Goal: Transaction & Acquisition: Purchase product/service

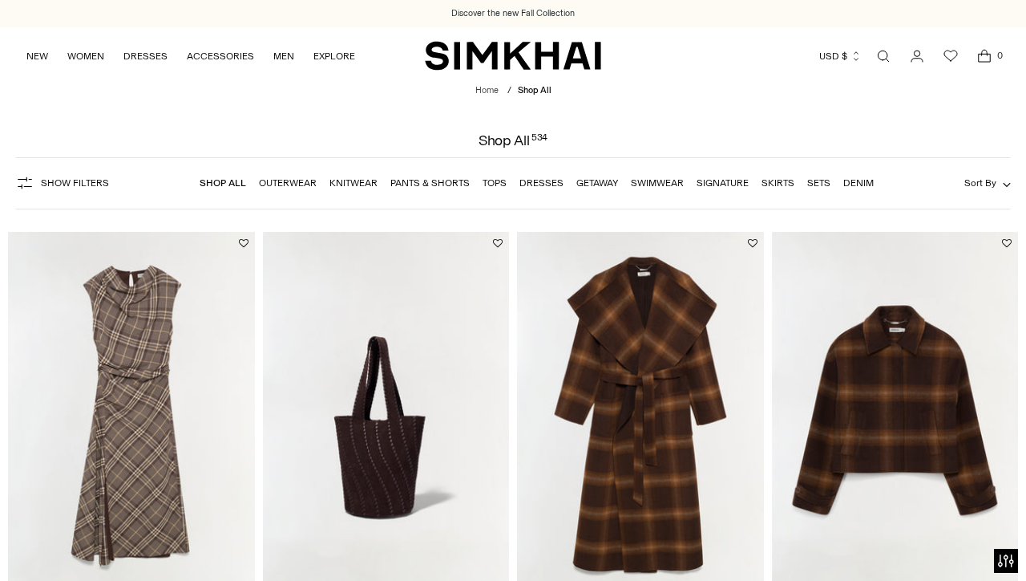
click at [537, 187] on link "Dresses" at bounding box center [542, 182] width 44 height 11
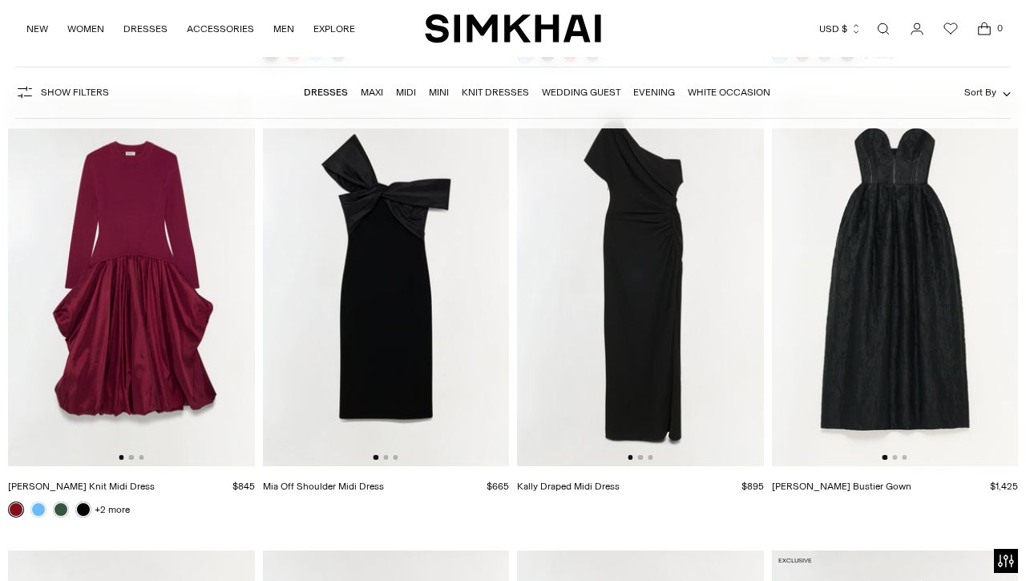
scroll to position [2385, 0]
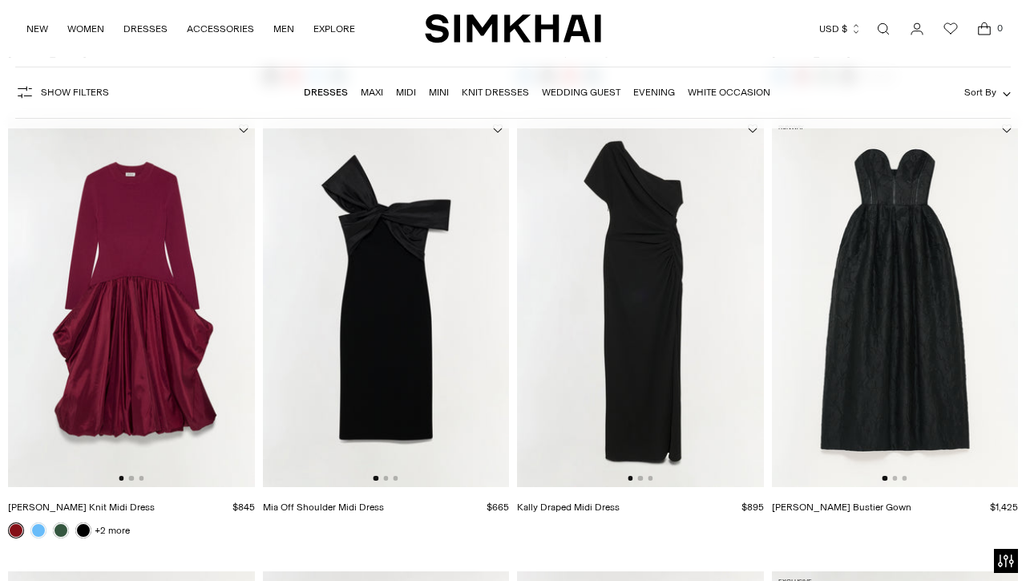
click at [895, 345] on img at bounding box center [895, 302] width 247 height 370
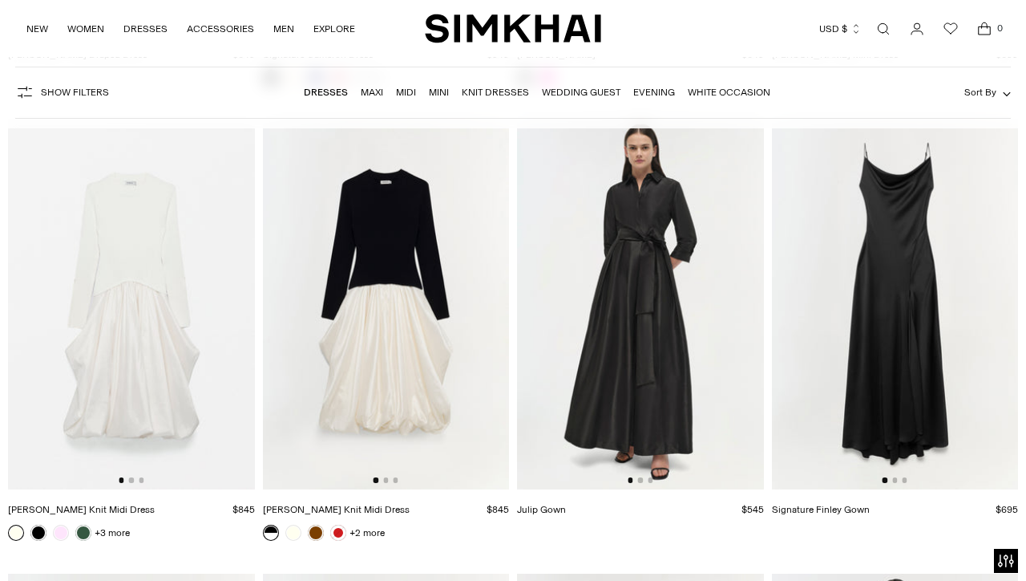
scroll to position [15547, 0]
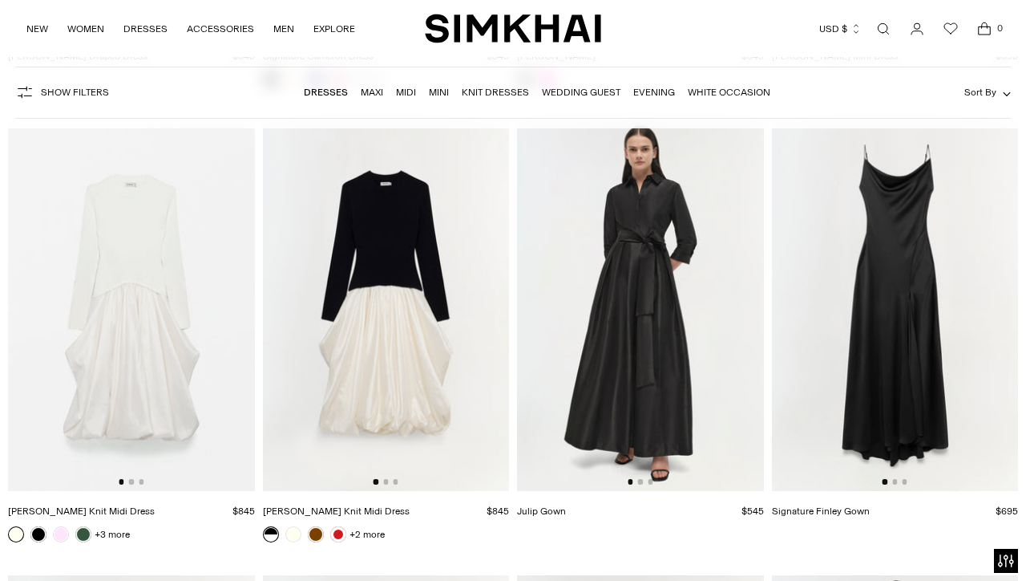
click at [649, 407] on img at bounding box center [640, 305] width 247 height 370
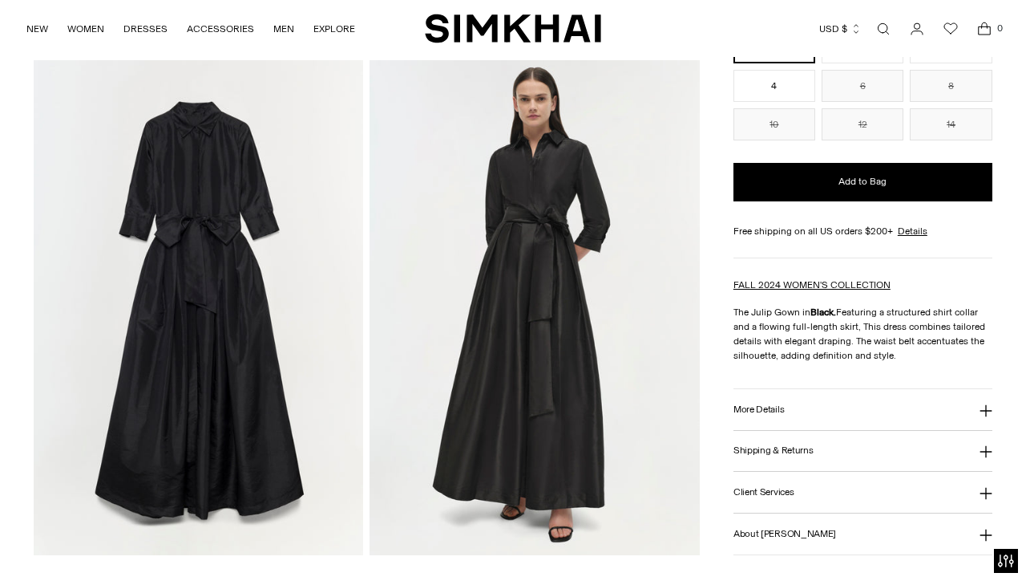
scroll to position [1031, 0]
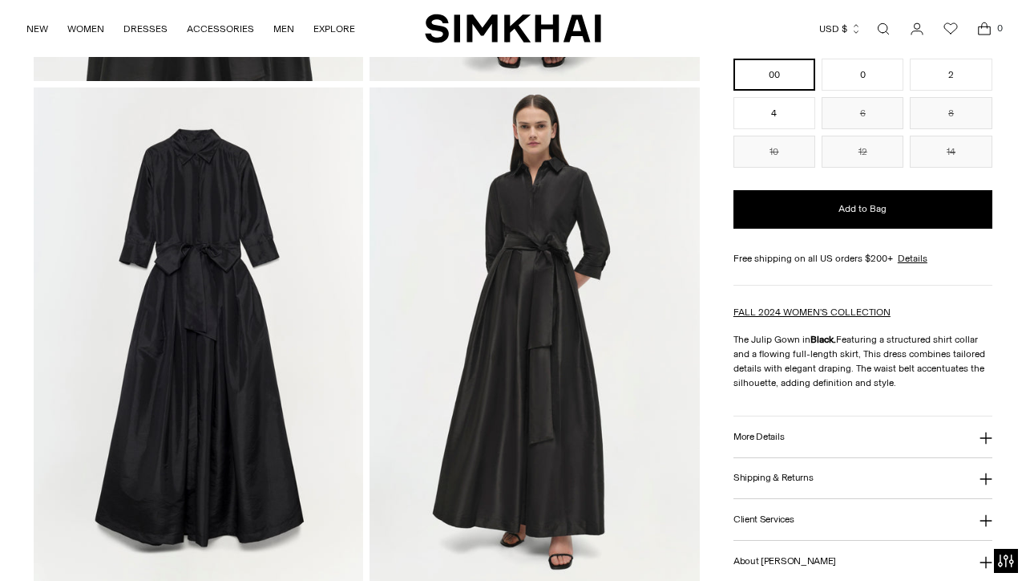
click at [474, 347] on img at bounding box center [535, 334] width 330 height 495
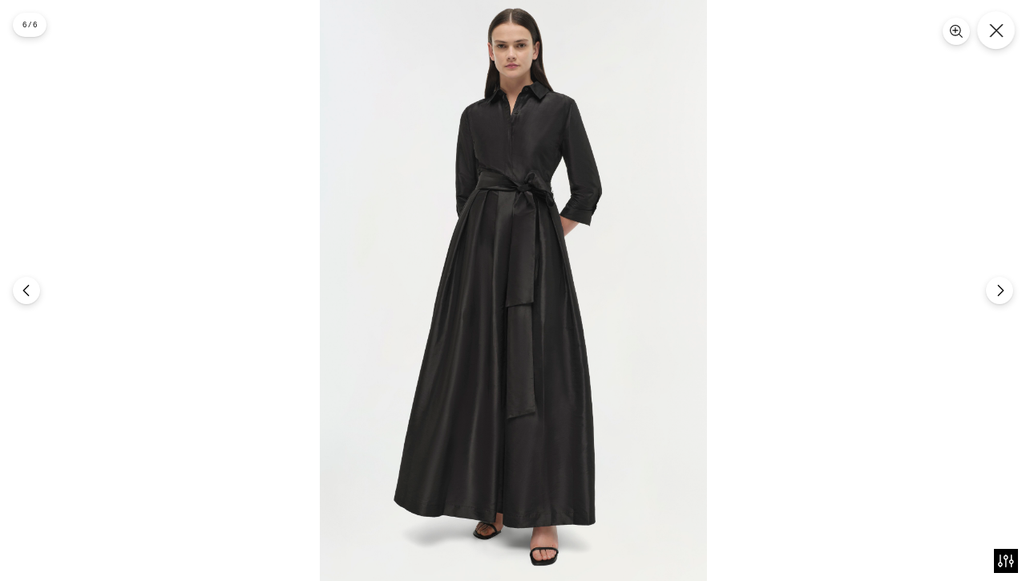
click at [995, 32] on icon "Close" at bounding box center [996, 30] width 14 height 14
